Goal: Task Accomplishment & Management: Manage account settings

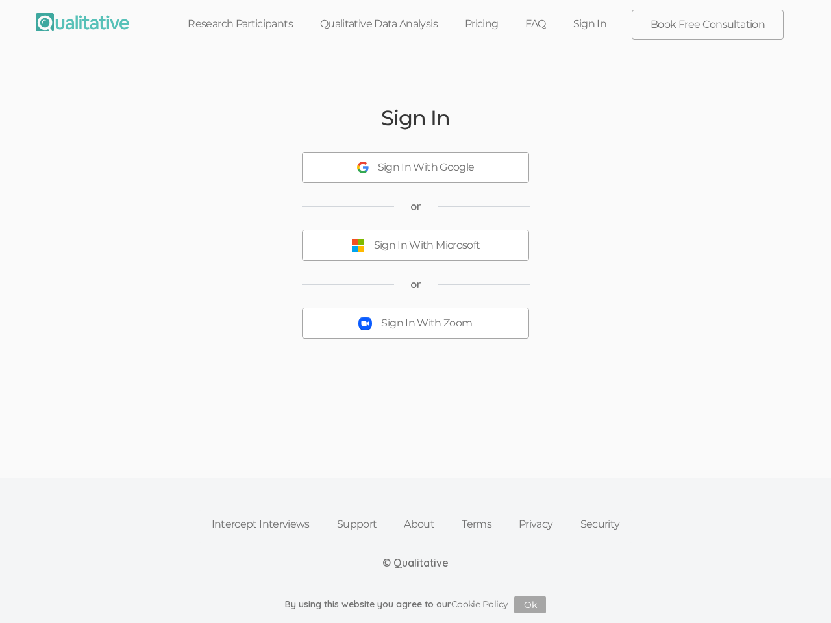
click at [416, 312] on button "Sign In With Zoom" at bounding box center [415, 323] width 227 height 31
click at [416, 168] on div "Sign In With Google" at bounding box center [426, 167] width 97 height 15
click at [416, 245] on div "Sign In With Microsoft" at bounding box center [427, 245] width 106 height 15
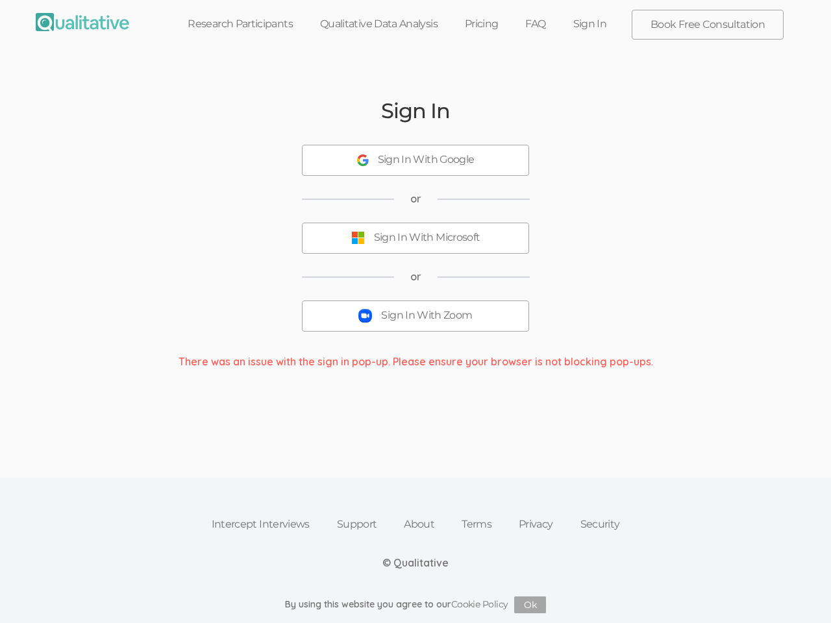
click at [416, 323] on div "Sign In With Zoom" at bounding box center [426, 315] width 91 height 15
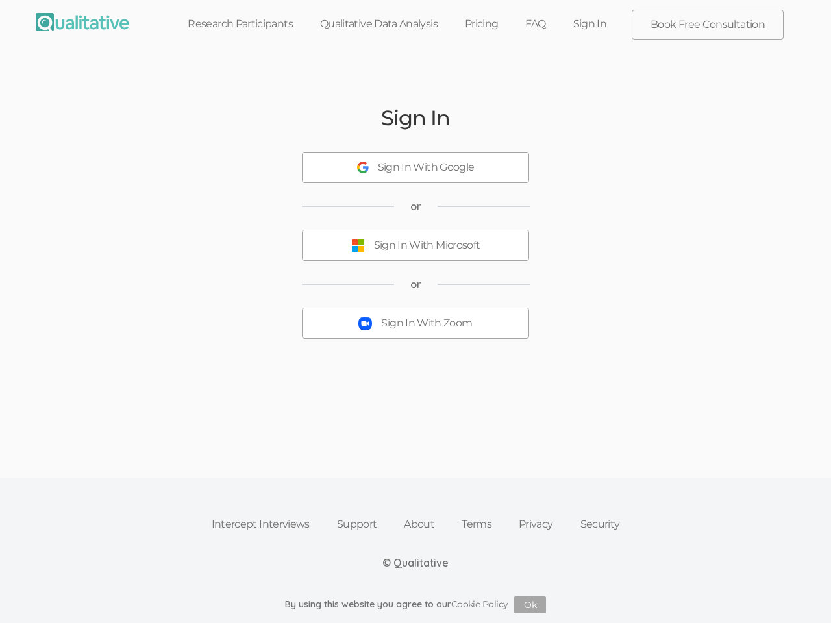
click at [530, 605] on button "Ok" at bounding box center [530, 605] width 32 height 17
